Goal: Transaction & Acquisition: Purchase product/service

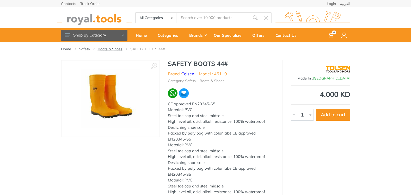
click at [120, 48] on link "Boots & Shoes" at bounding box center [110, 48] width 25 height 5
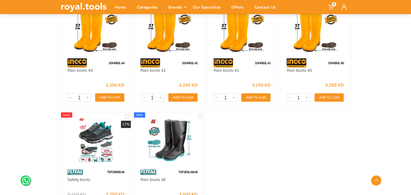
scroll to position [886, 0]
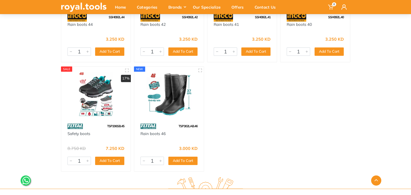
click at [110, 106] on img at bounding box center [96, 93] width 60 height 45
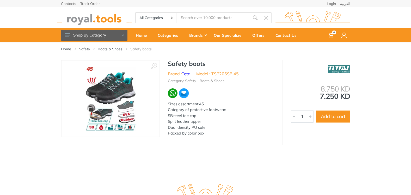
click at [121, 83] on img at bounding box center [111, 99] width 66 height 66
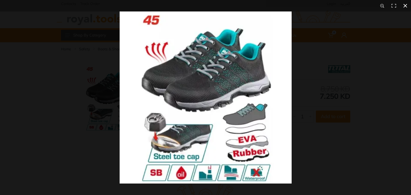
click at [331, 147] on div at bounding box center [325, 108] width 411 height 195
